Goal: Find contact information: Find contact information

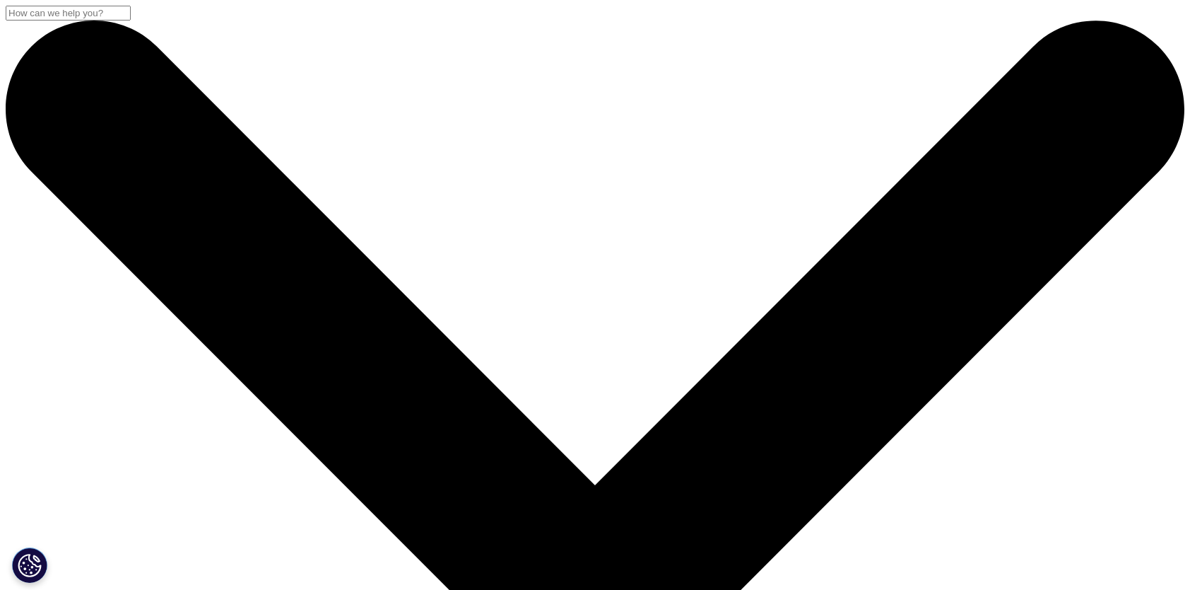
scroll to position [175, 834]
